Goal: Information Seeking & Learning: Learn about a topic

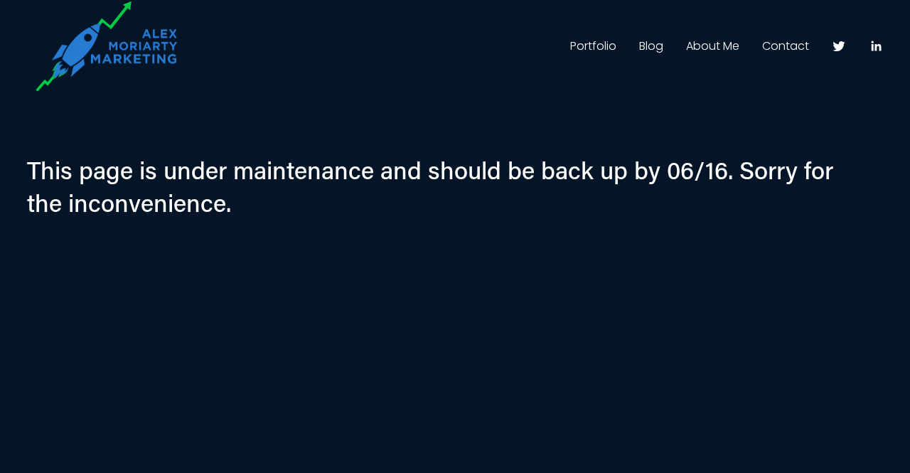
click at [650, 41] on link "Blog" at bounding box center [651, 46] width 24 height 23
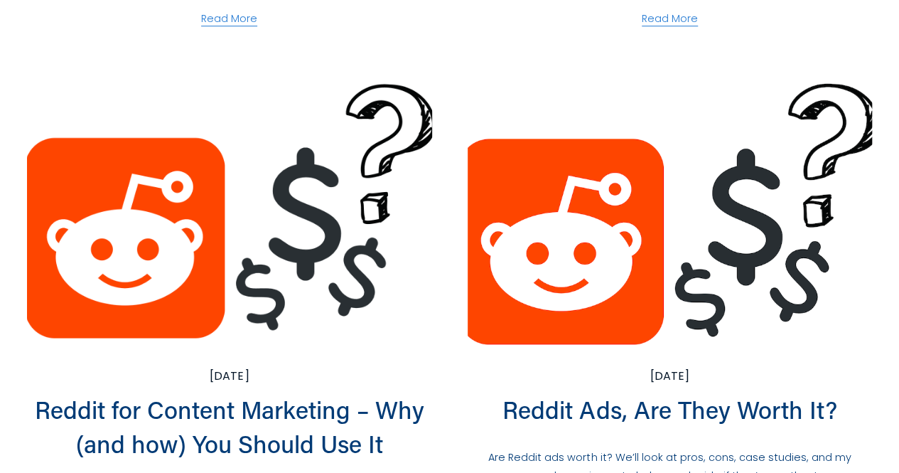
scroll to position [782, 0]
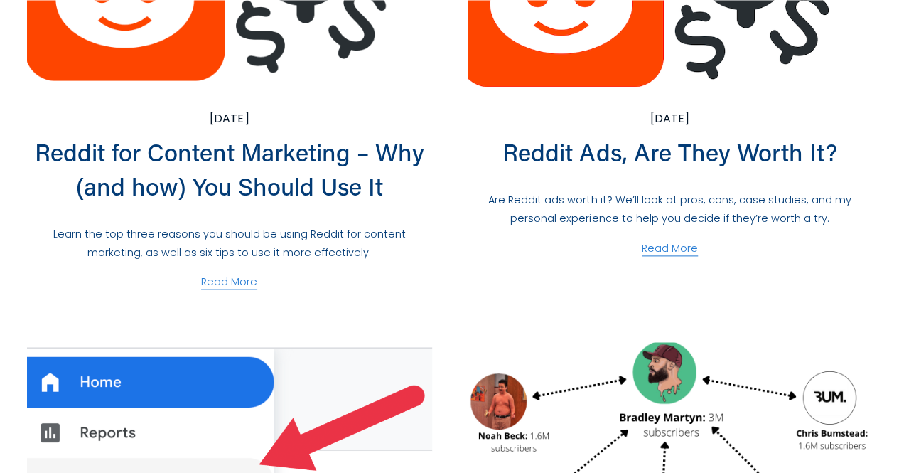
click at [287, 154] on link "Reddit for Content Marketing – Why (and how) You Should Use It" at bounding box center [230, 169] width 390 height 66
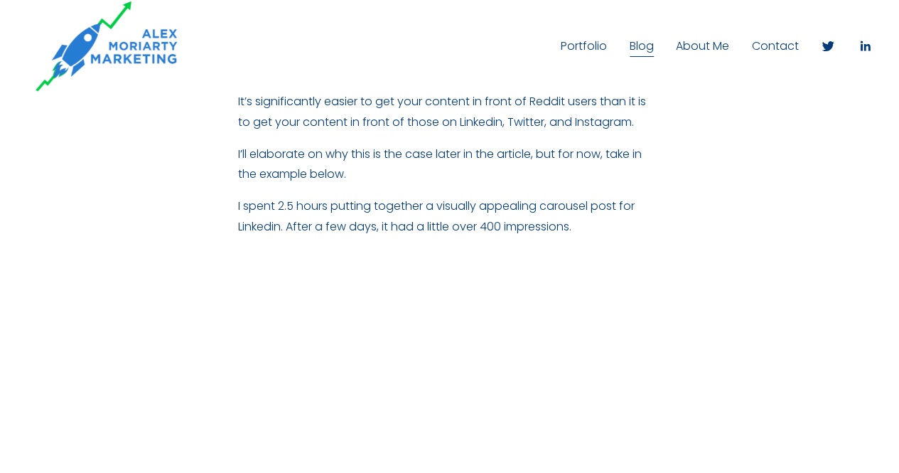
scroll to position [1138, 0]
